Goal: Navigation & Orientation: Find specific page/section

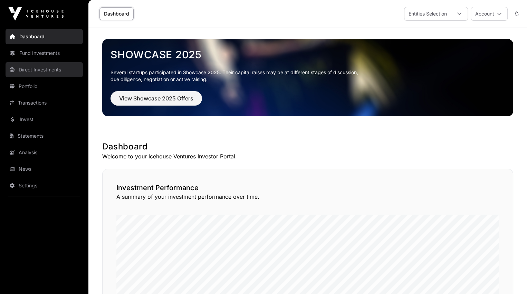
click at [45, 66] on link "Direct Investments" at bounding box center [44, 69] width 77 height 15
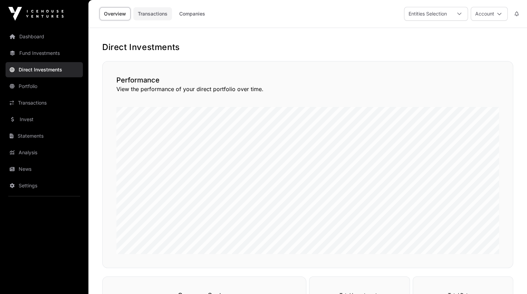
click at [153, 14] on link "Transactions" at bounding box center [152, 13] width 39 height 13
click at [191, 13] on link "Companies" at bounding box center [192, 13] width 35 height 13
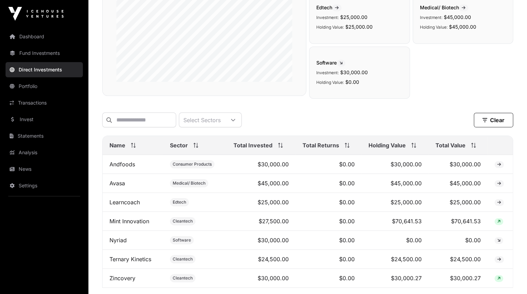
scroll to position [125, 0]
click at [121, 186] on link "Avasa" at bounding box center [117, 183] width 16 height 7
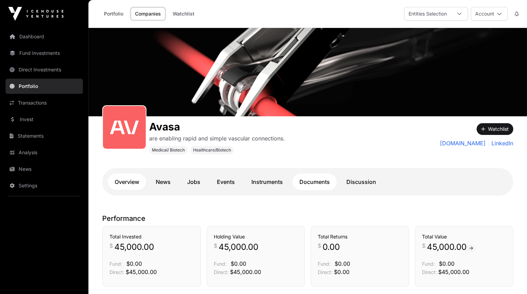
click at [312, 184] on link "Documents" at bounding box center [315, 182] width 44 height 17
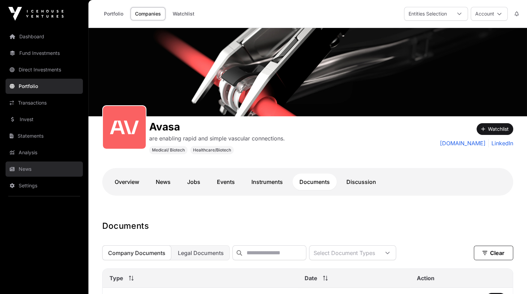
click at [25, 169] on link "News" at bounding box center [44, 169] width 77 height 15
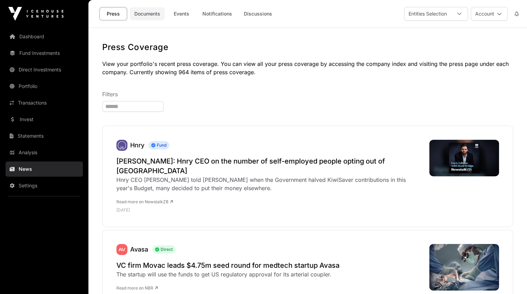
click at [147, 12] on link "Documents" at bounding box center [147, 13] width 35 height 13
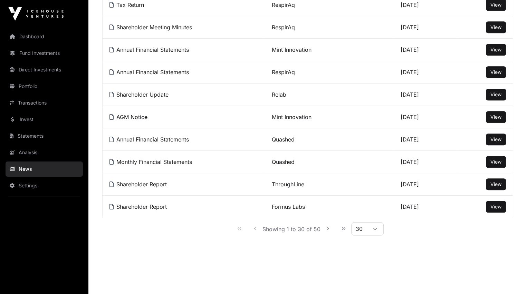
scroll to position [592, 0]
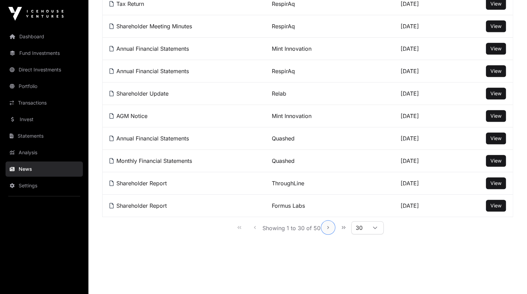
click at [328, 225] on icon "Next Page" at bounding box center [328, 227] width 5 height 5
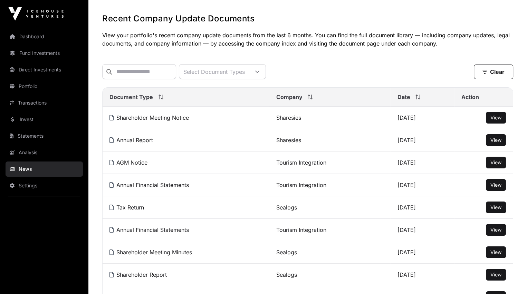
scroll to position [28, 0]
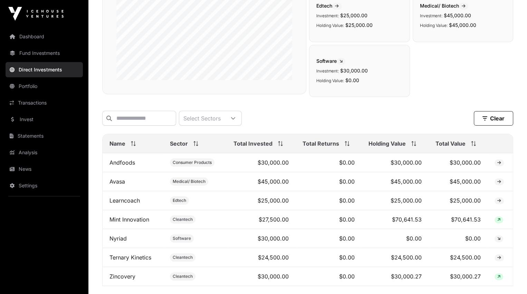
scroll to position [126, 0]
click at [34, 35] on link "Dashboard" at bounding box center [44, 36] width 77 height 15
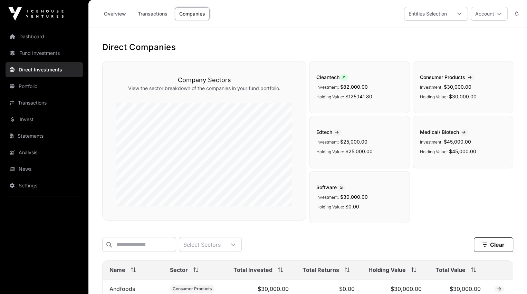
scroll to position [126, 0]
